Goal: Transaction & Acquisition: Purchase product/service

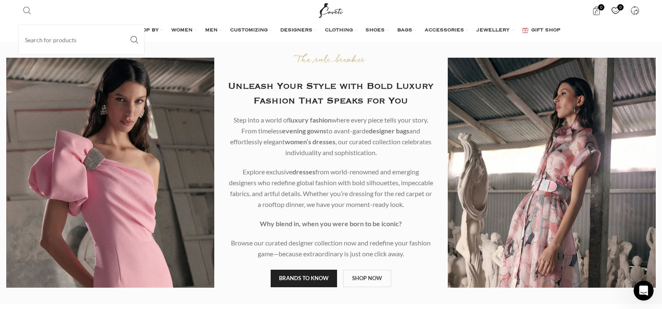
click at [26, 9] on span "Search" at bounding box center [27, 10] width 8 height 8
click at [27, 5] on link "Search" at bounding box center [27, 10] width 17 height 17
click at [34, 41] on input "Search" at bounding box center [81, 39] width 125 height 29
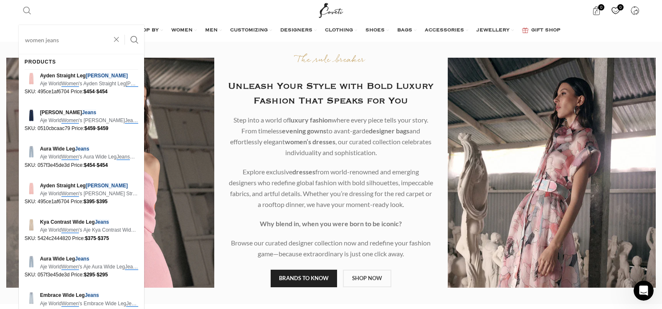
type input "women jeans"
click at [125, 25] on button "Search" at bounding box center [134, 39] width 19 height 29
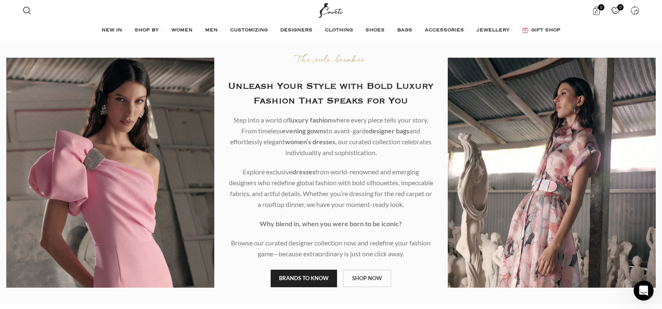
click at [374, 276] on link "SHOP NOW" at bounding box center [367, 278] width 48 height 18
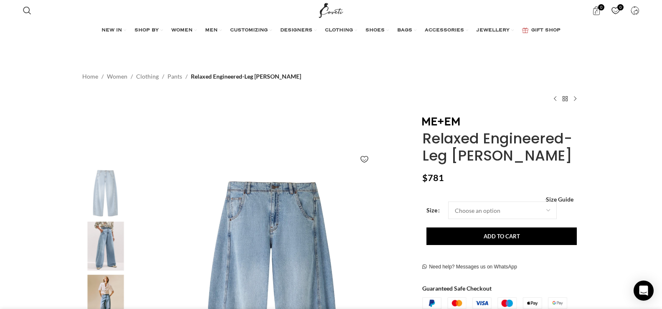
scroll to position [0, 176]
click at [25, 5] on link "Search" at bounding box center [27, 10] width 17 height 17
click at [42, 42] on input "Search" at bounding box center [81, 39] width 125 height 29
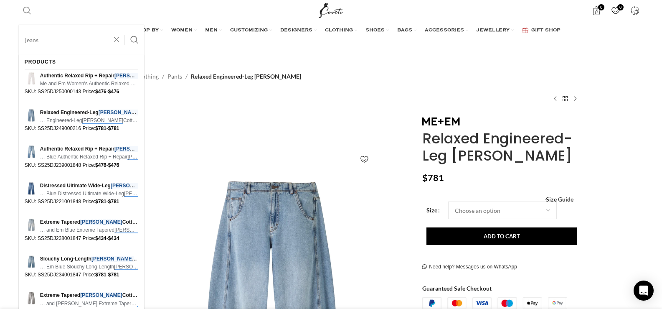
type input "jeans"
click at [125, 25] on button "Search" at bounding box center [134, 39] width 19 height 29
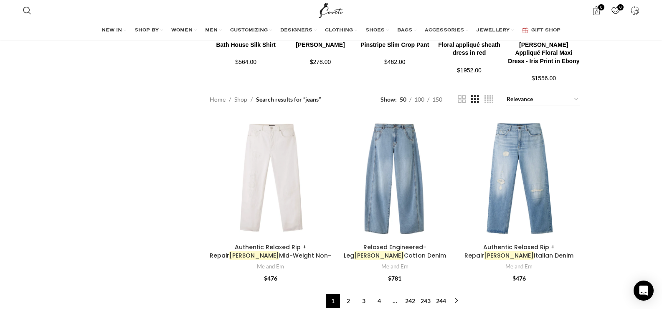
scroll to position [919, 0]
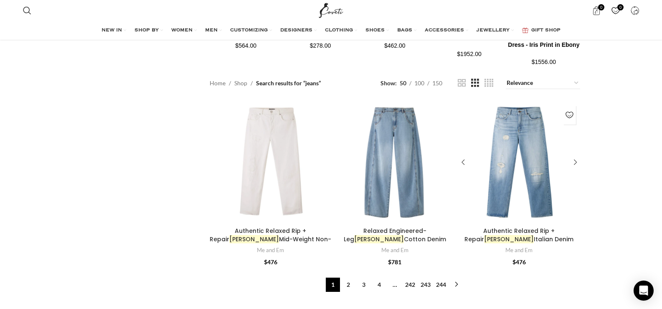
click at [511, 163] on div at bounding box center [513, 162] width 12 height 122
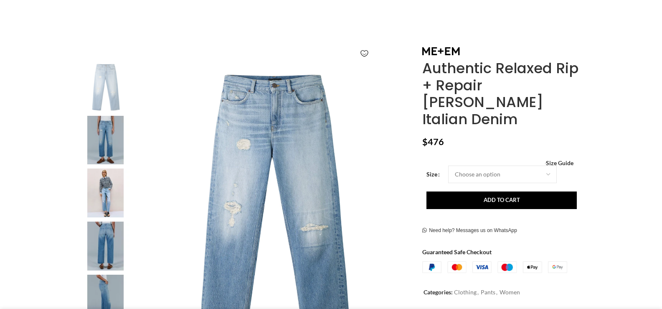
scroll to position [125, 0]
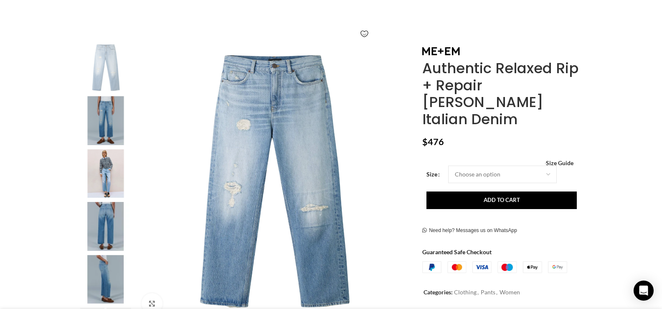
click at [108, 175] on img "3 / 10" at bounding box center [105, 173] width 51 height 49
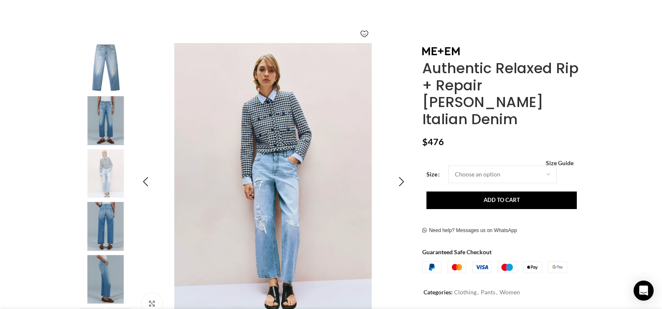
click at [283, 195] on img "3 / 10" at bounding box center [273, 181] width 277 height 277
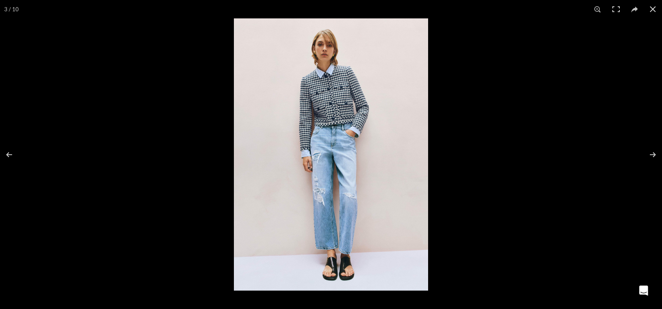
scroll to position [0, 88]
click at [315, 174] on img at bounding box center [331, 154] width 194 height 272
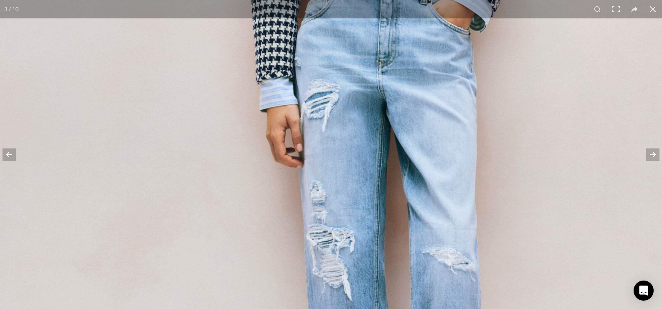
click at [315, 174] on img at bounding box center [377, 97] width 764 height 1069
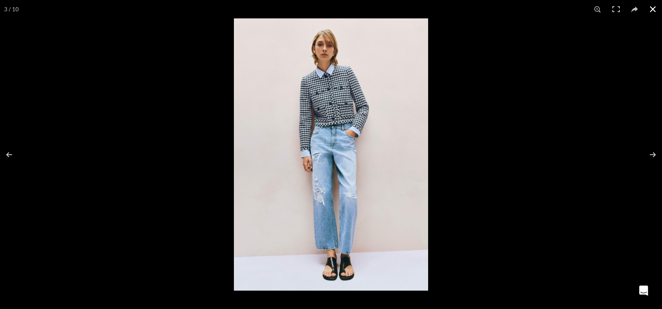
click at [652, 6] on button at bounding box center [652, 9] width 18 height 18
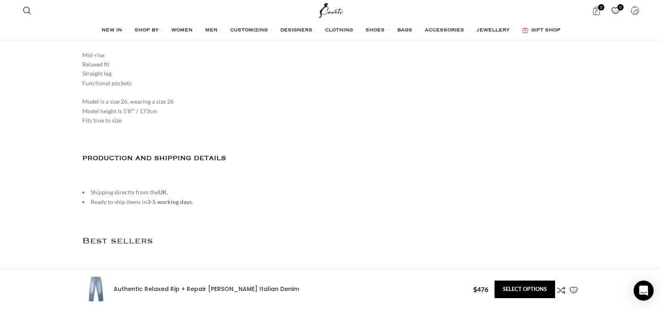
scroll to position [1169, 0]
